Goal: Check status: Check status

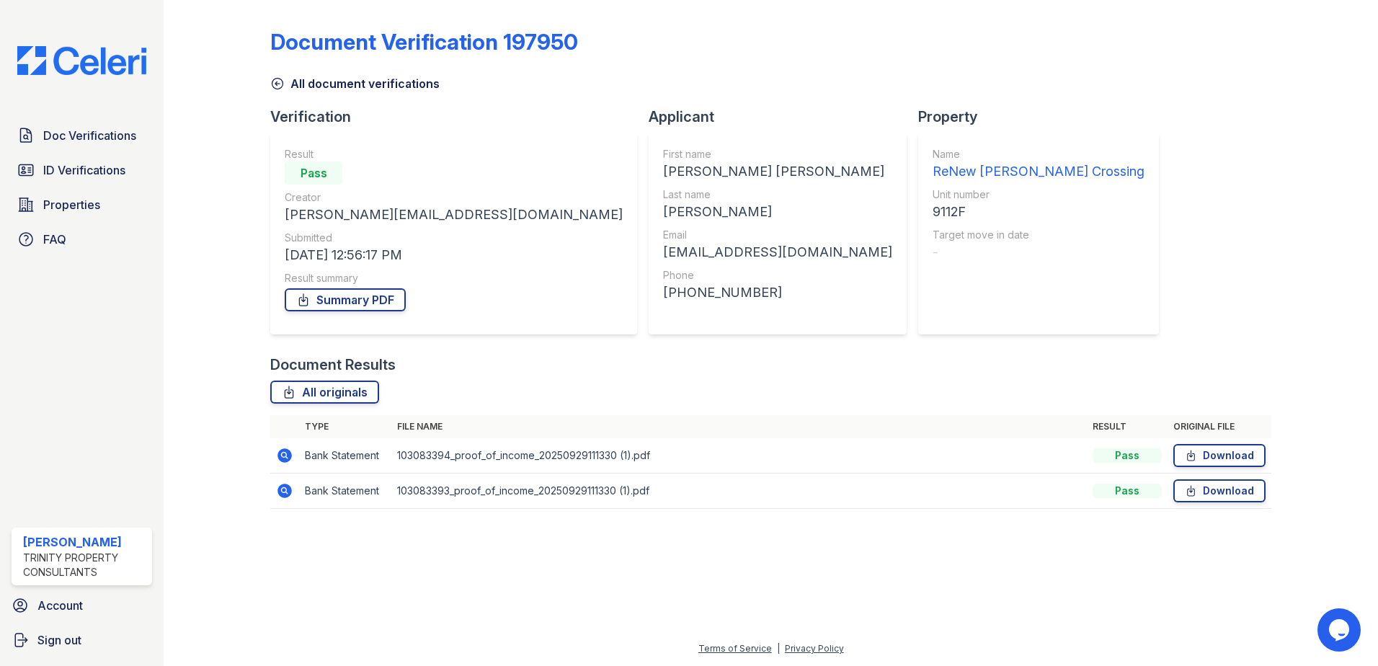
drag, startPoint x: 86, startPoint y: 136, endPoint x: 221, endPoint y: 138, distance: 135.5
click at [86, 136] on span "Doc Verifications" at bounding box center [89, 135] width 93 height 17
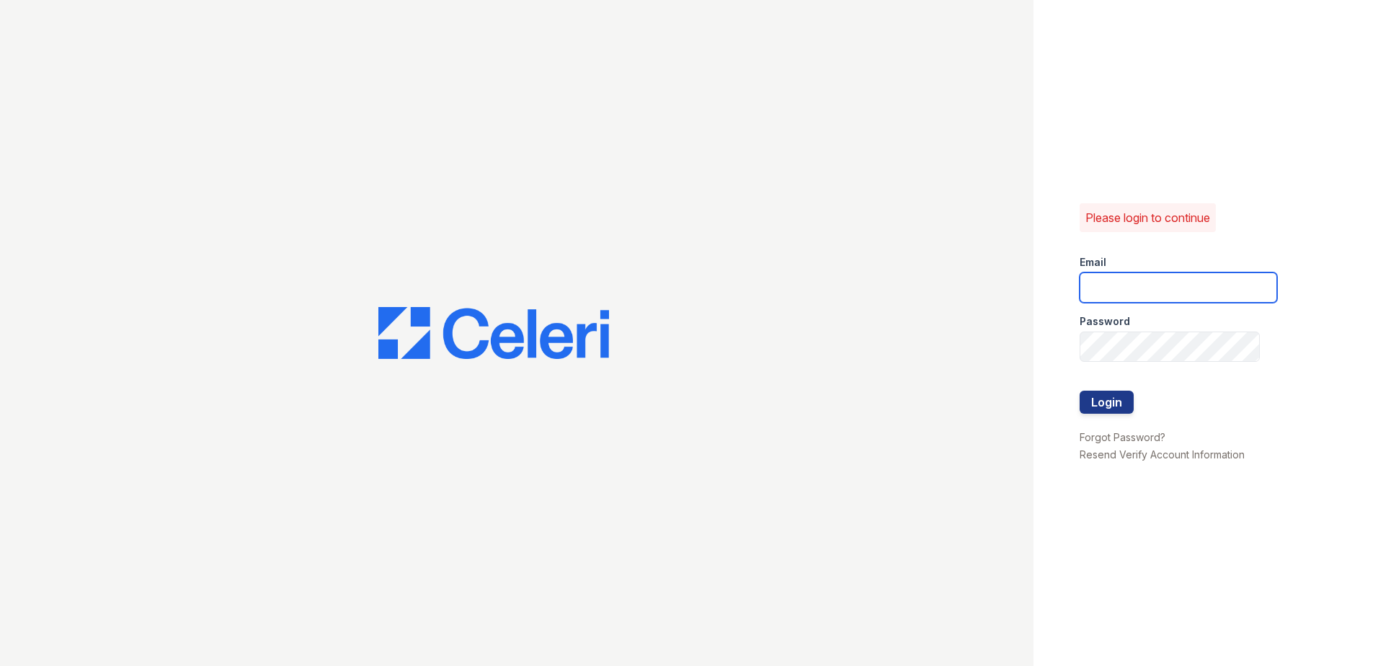
type input "[EMAIL_ADDRESS][DOMAIN_NAME]"
click at [1115, 406] on button "Login" at bounding box center [1106, 402] width 54 height 23
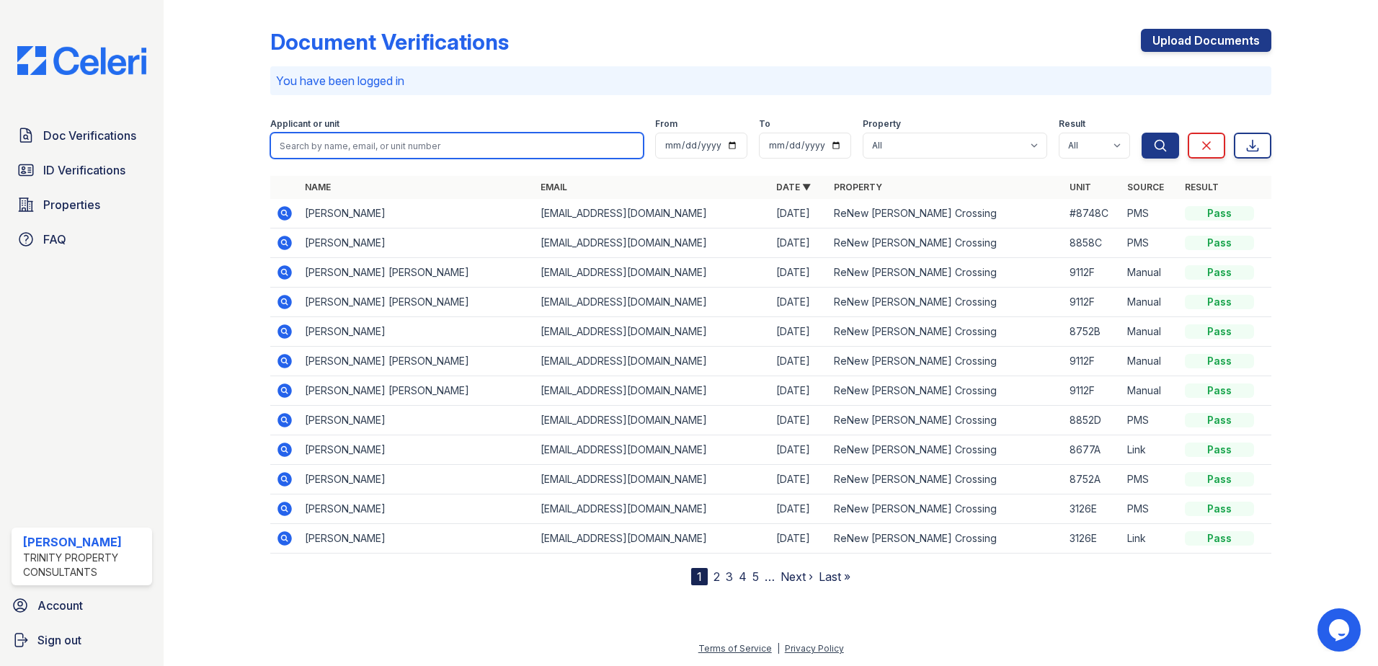
click at [366, 151] on input "search" at bounding box center [456, 146] width 373 height 26
type input "camrin"
click at [1141, 133] on button "Search" at bounding box center [1159, 146] width 37 height 26
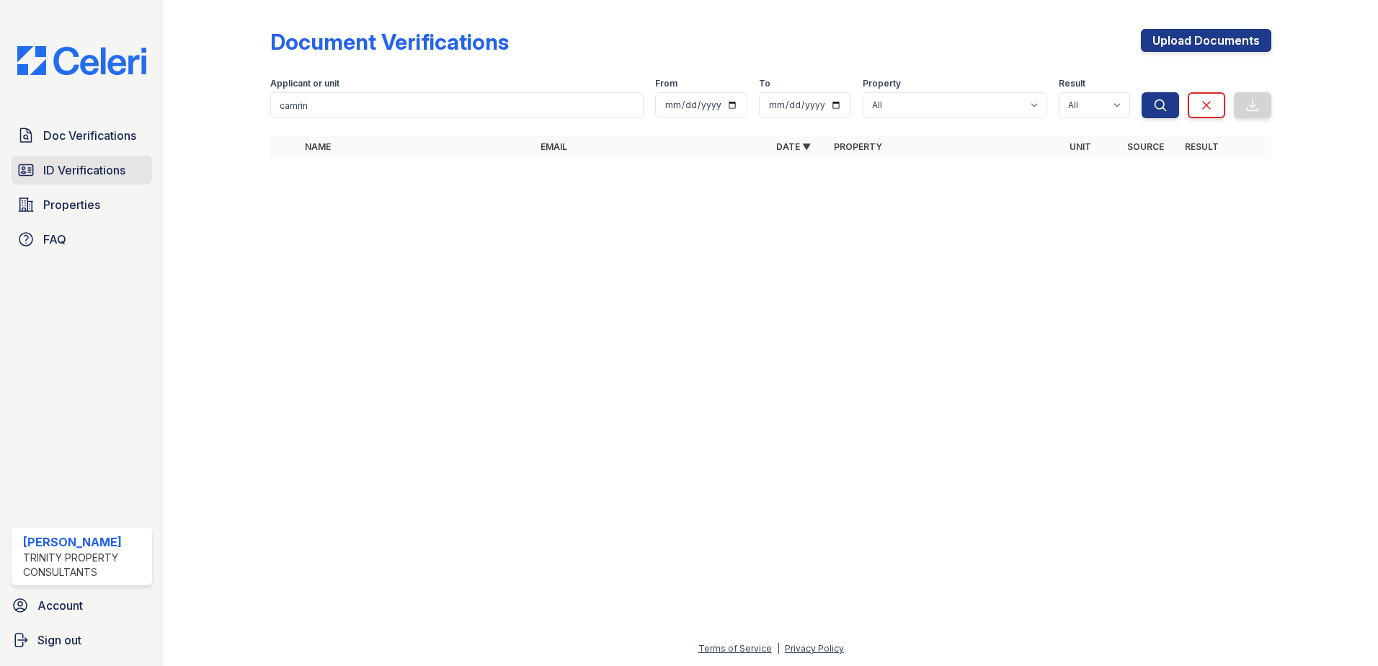
click at [99, 175] on span "ID Verifications" at bounding box center [84, 169] width 82 height 17
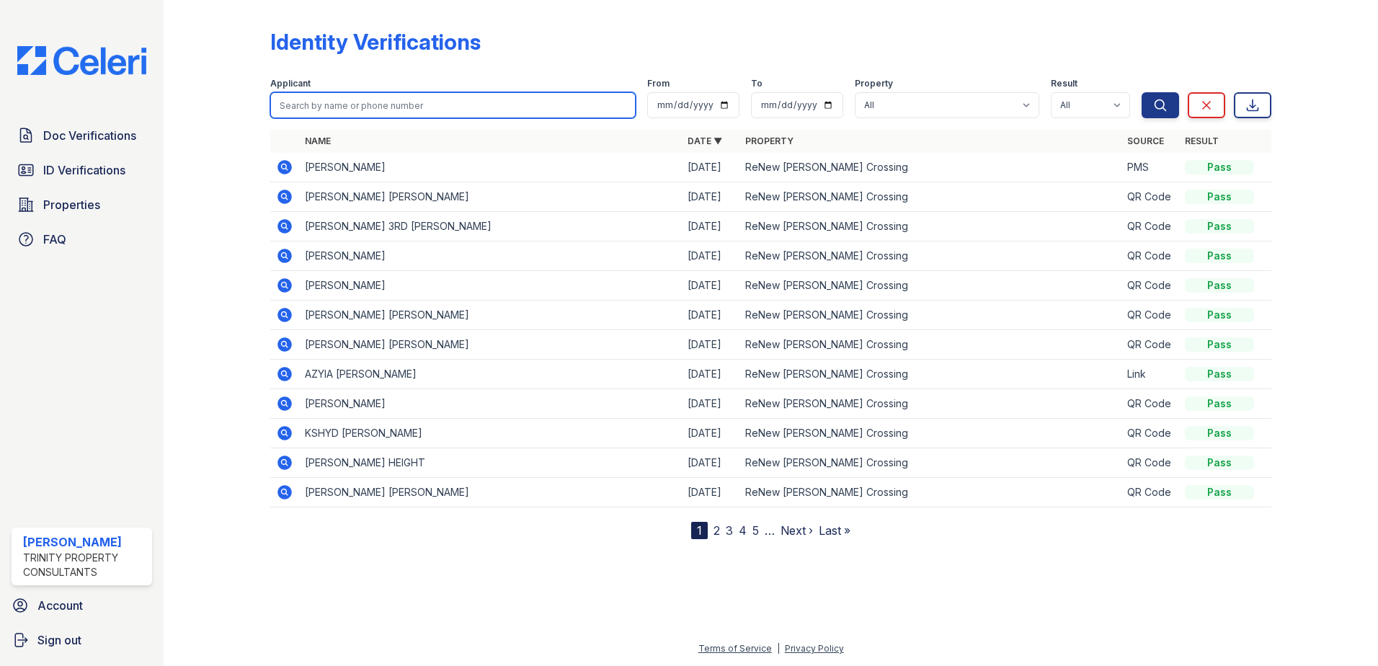
click at [323, 112] on input "search" at bounding box center [452, 105] width 365 height 26
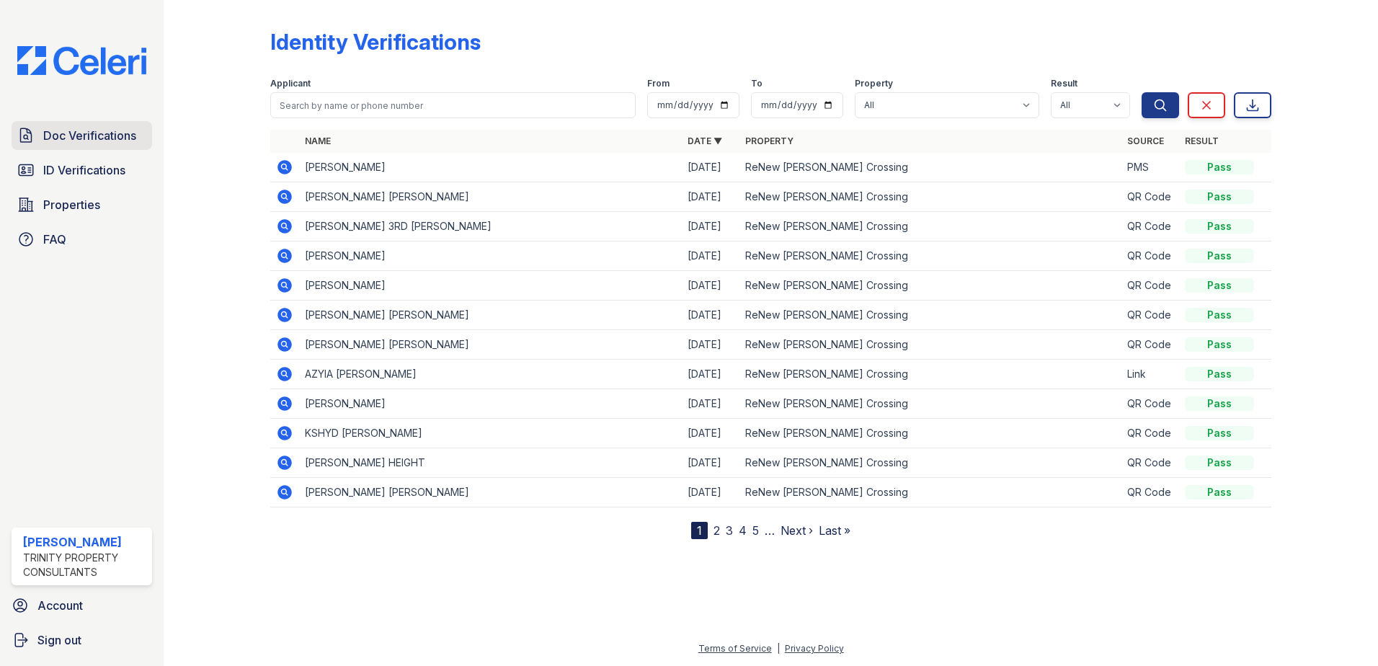
click at [117, 143] on span "Doc Verifications" at bounding box center [89, 135] width 93 height 17
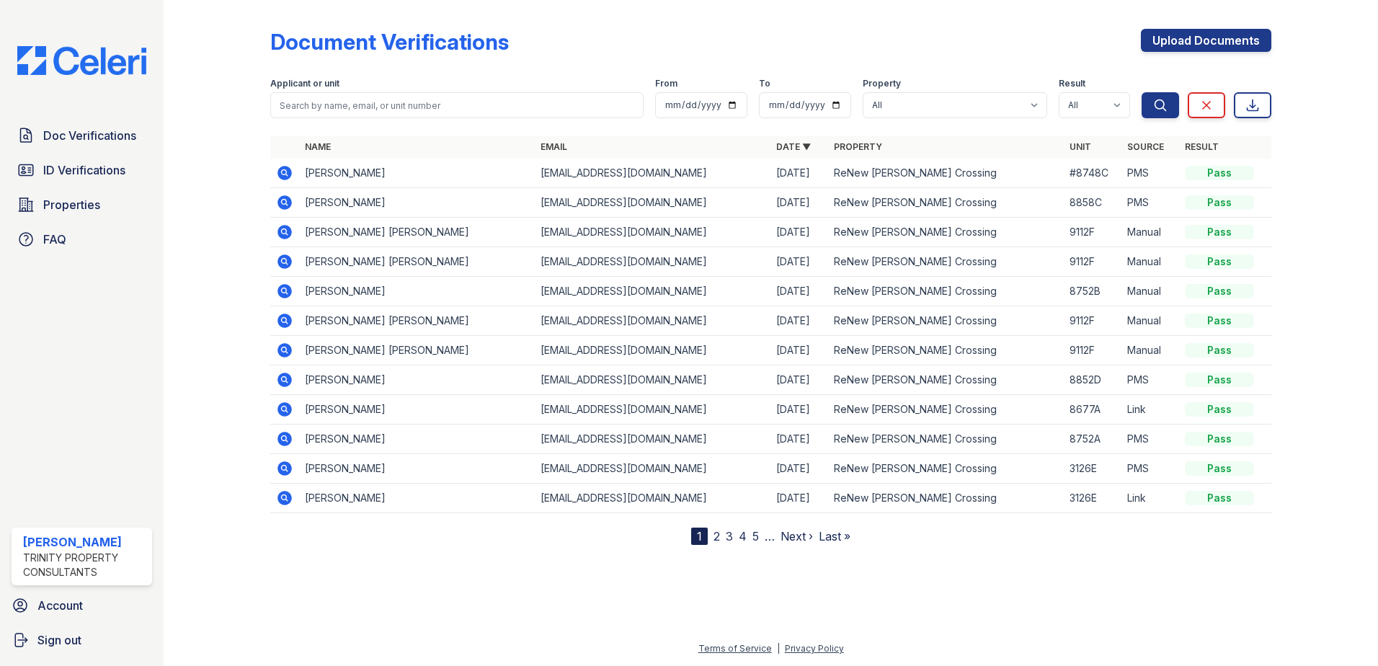
click at [285, 437] on icon at bounding box center [284, 438] width 4 height 4
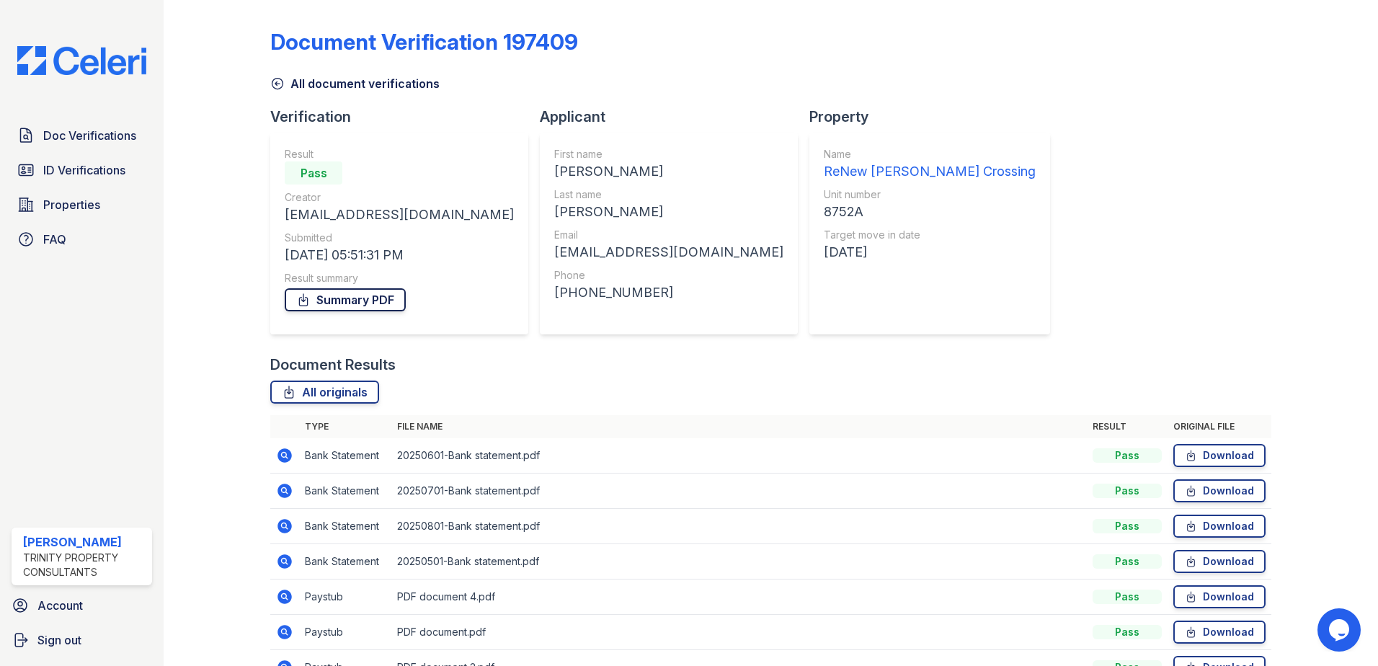
click at [362, 296] on link "Summary PDF" at bounding box center [345, 299] width 121 height 23
